Goal: Ask a question

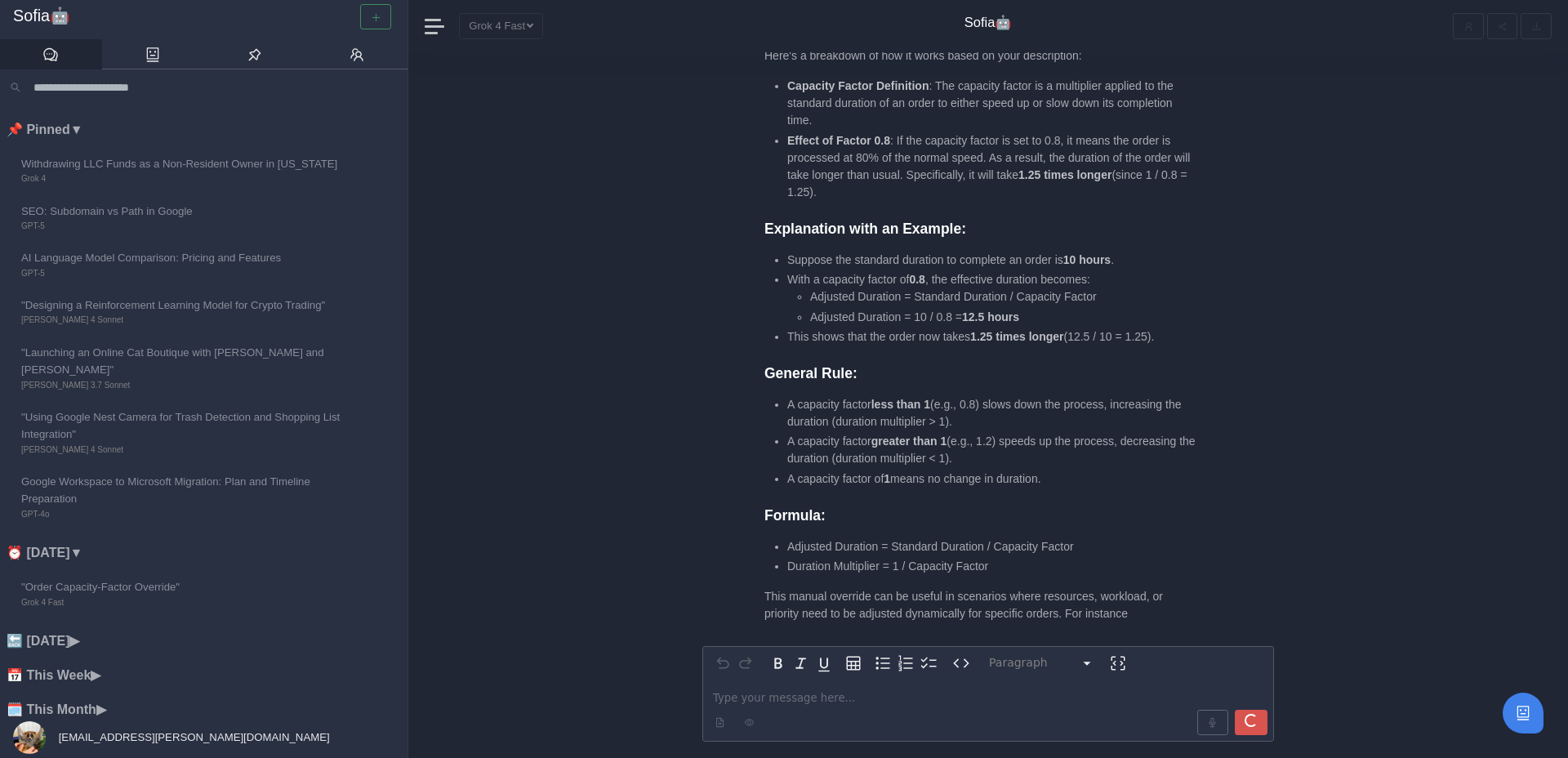
click at [375, 18] on div at bounding box center [375, 16] width 38 height 26
click at [574, 291] on div "Paragraph ********* ***** ********* ********* ********* ********* ********* ***…" at bounding box center [988, 404] width 1160 height 705
click at [376, 16] on div at bounding box center [375, 16] width 38 height 26
click at [380, 16] on div at bounding box center [375, 16] width 38 height 26
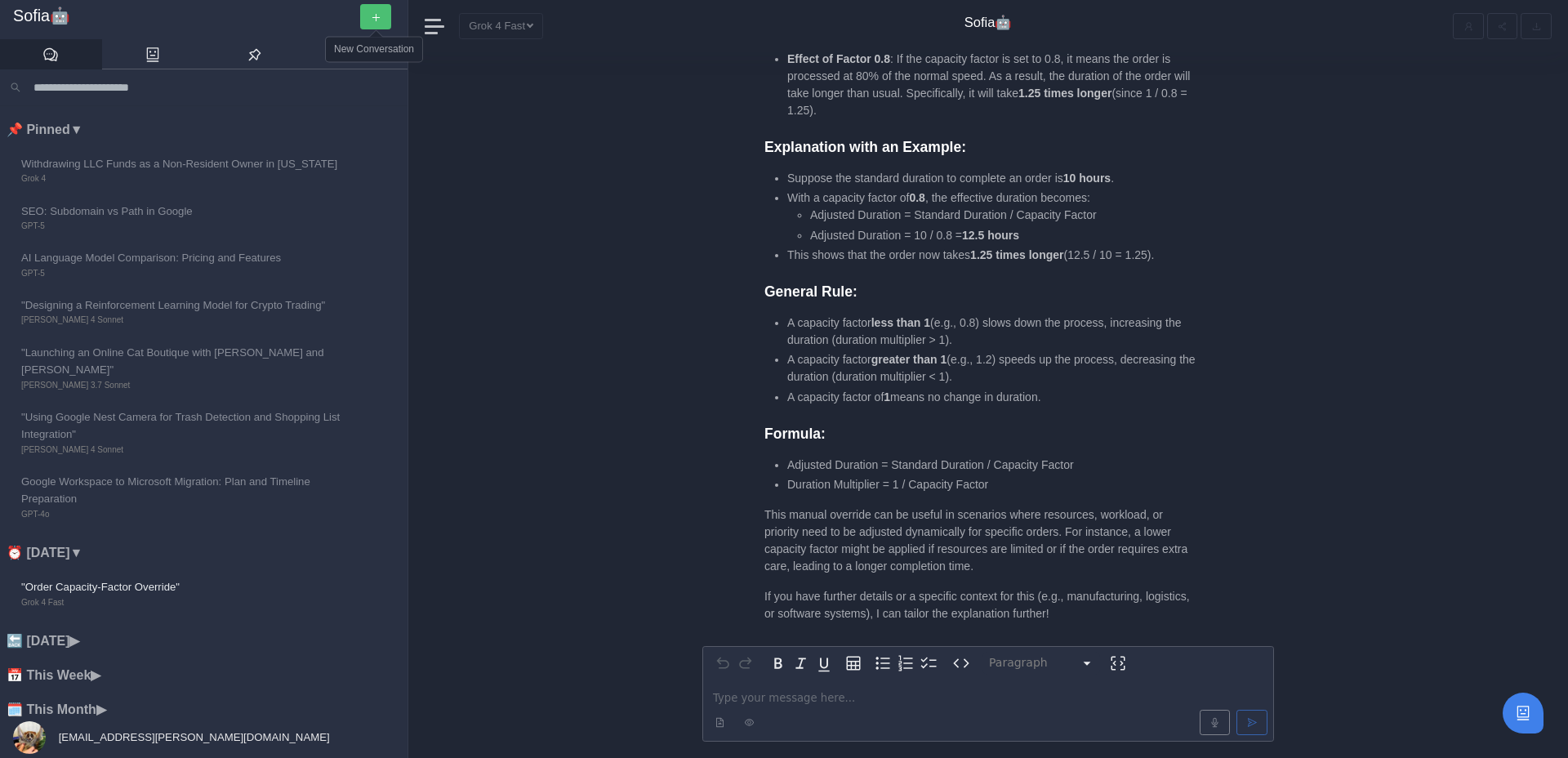
click at [372, 17] on icon "button" at bounding box center [375, 17] width 7 height 1
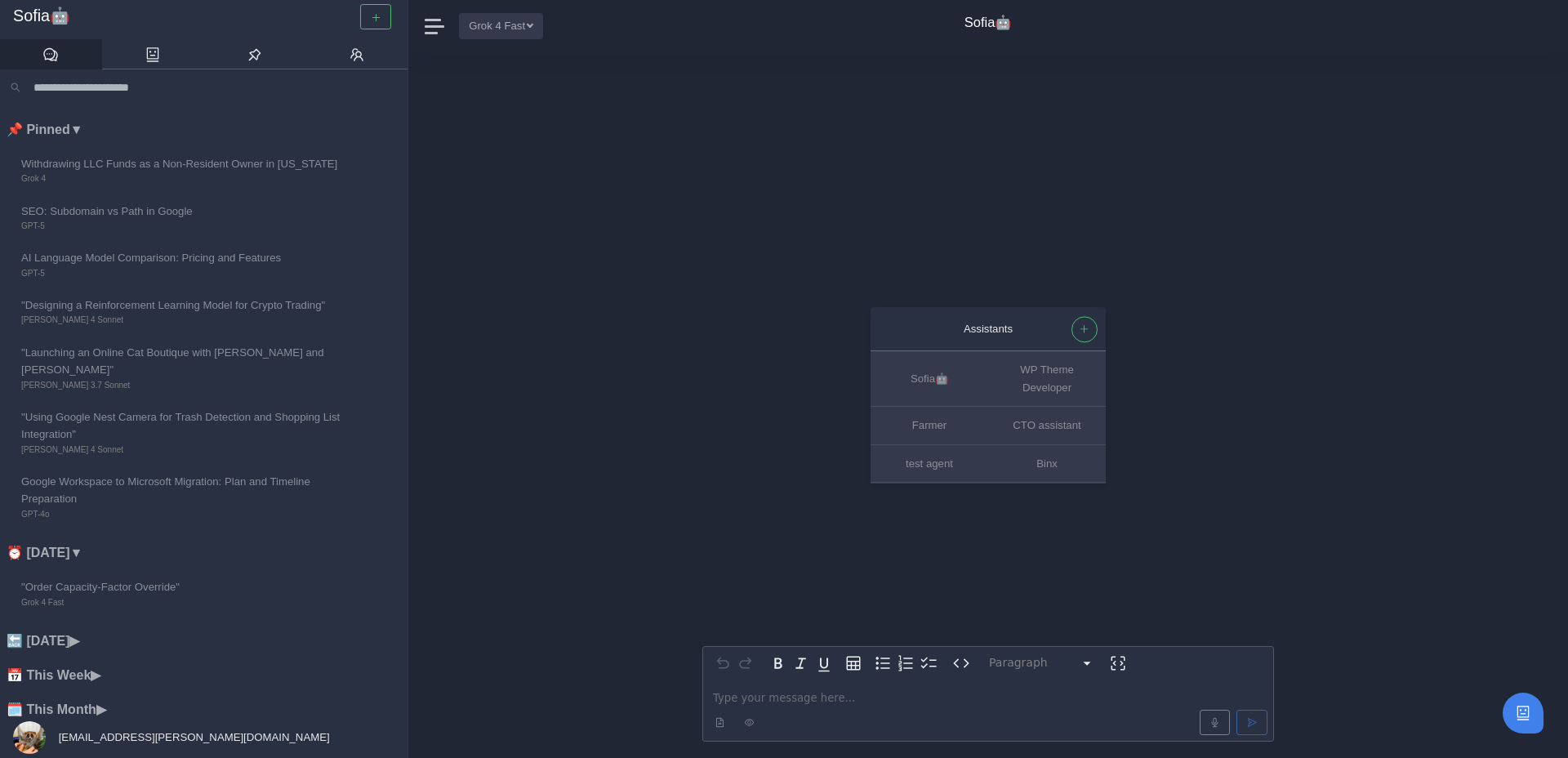
click at [536, 26] on button "Grok 4 Fast" at bounding box center [500, 26] width 84 height 26
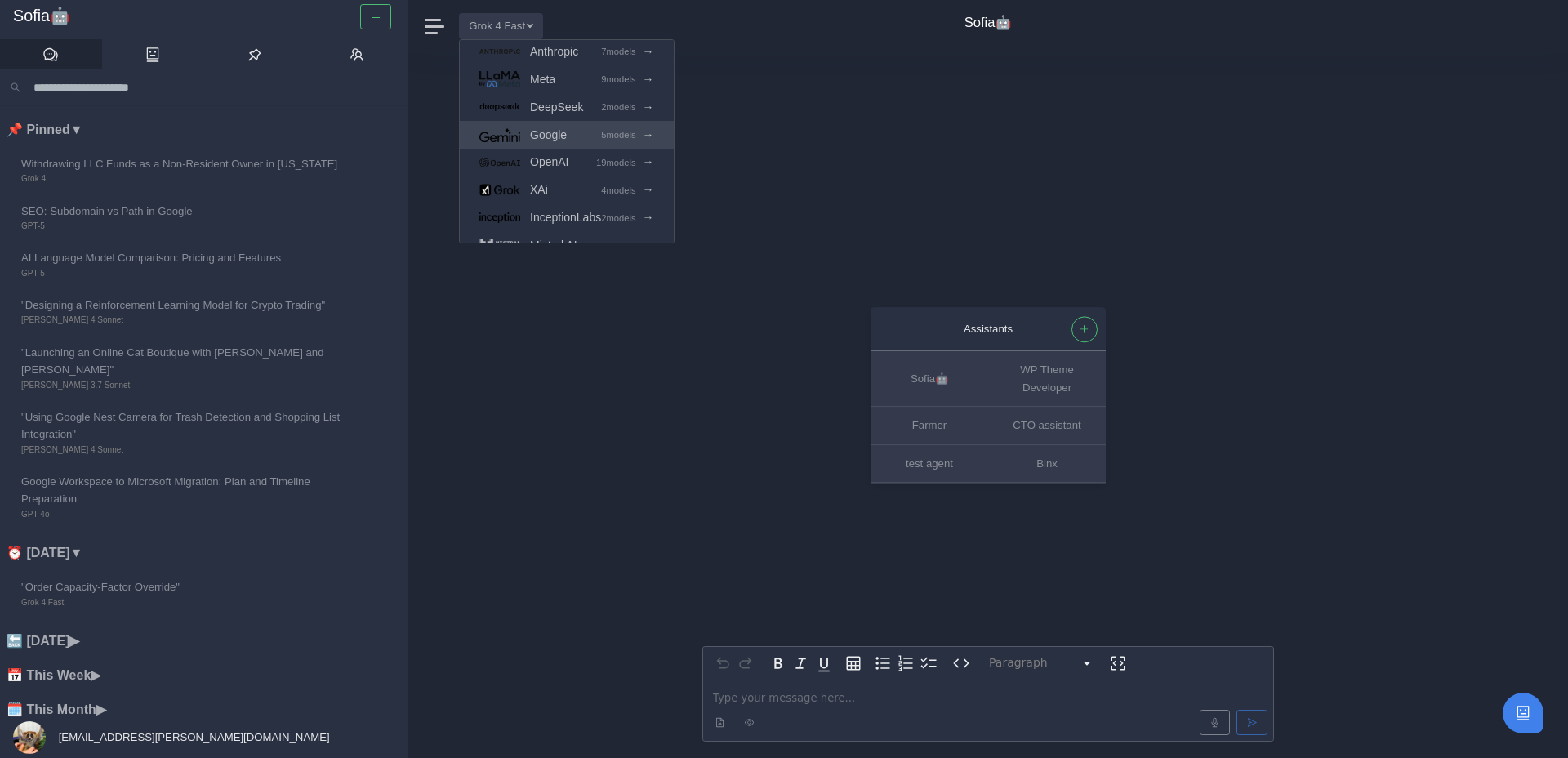
scroll to position [49, 0]
